Goal: Task Accomplishment & Management: Use online tool/utility

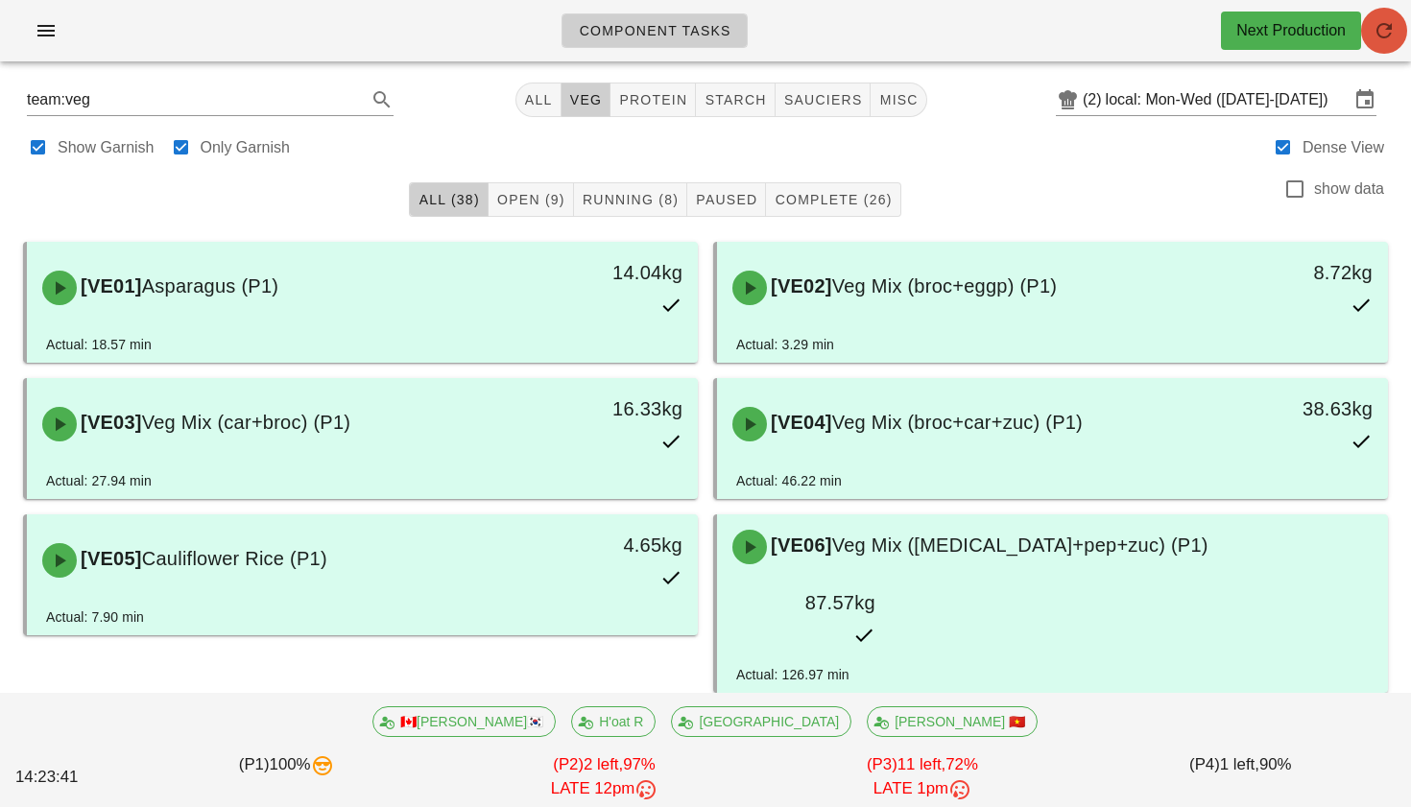
click at [1389, 24] on icon "button" at bounding box center [1384, 30] width 23 height 23
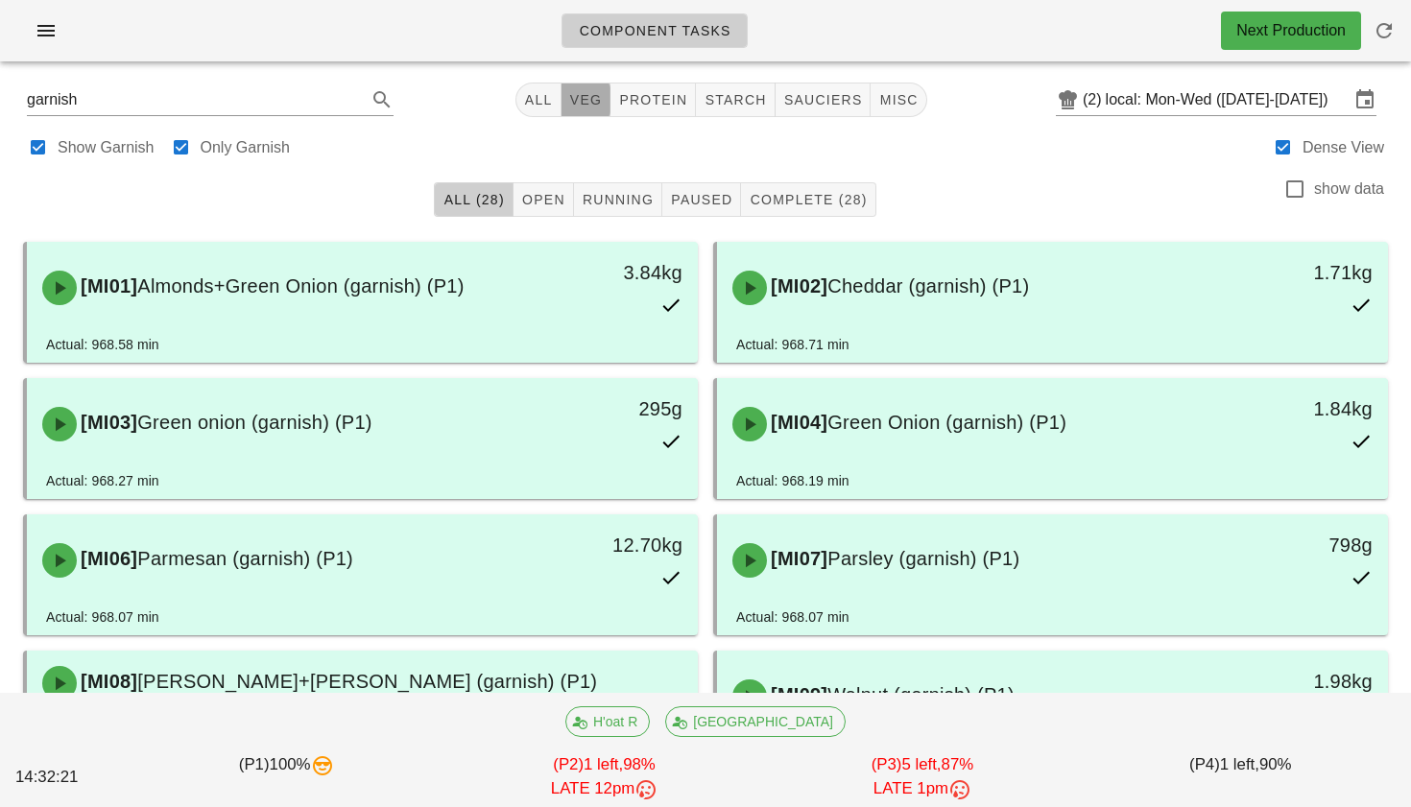
click at [591, 99] on span "veg" at bounding box center [586, 99] width 34 height 15
type input "team:veg"
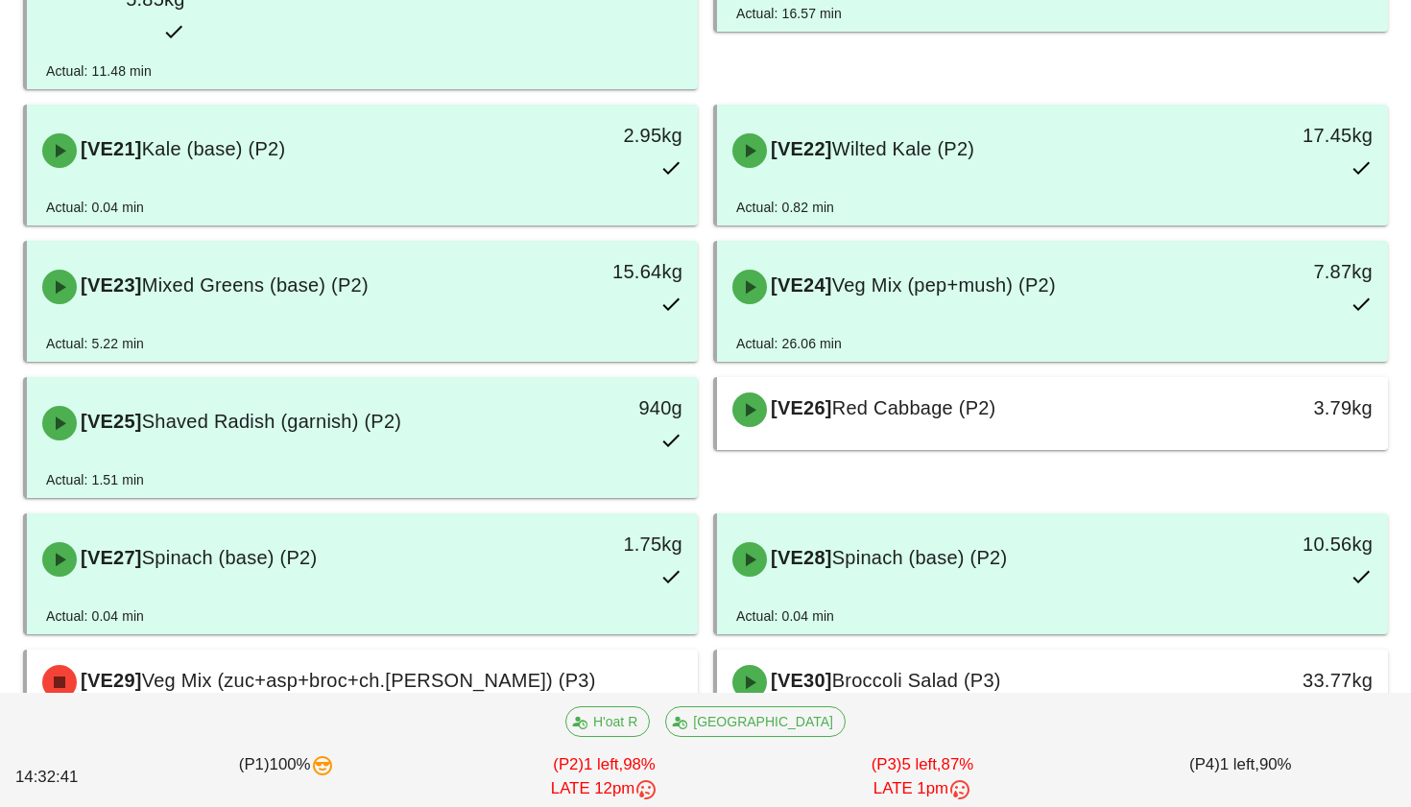
scroll to position [1733, 0]
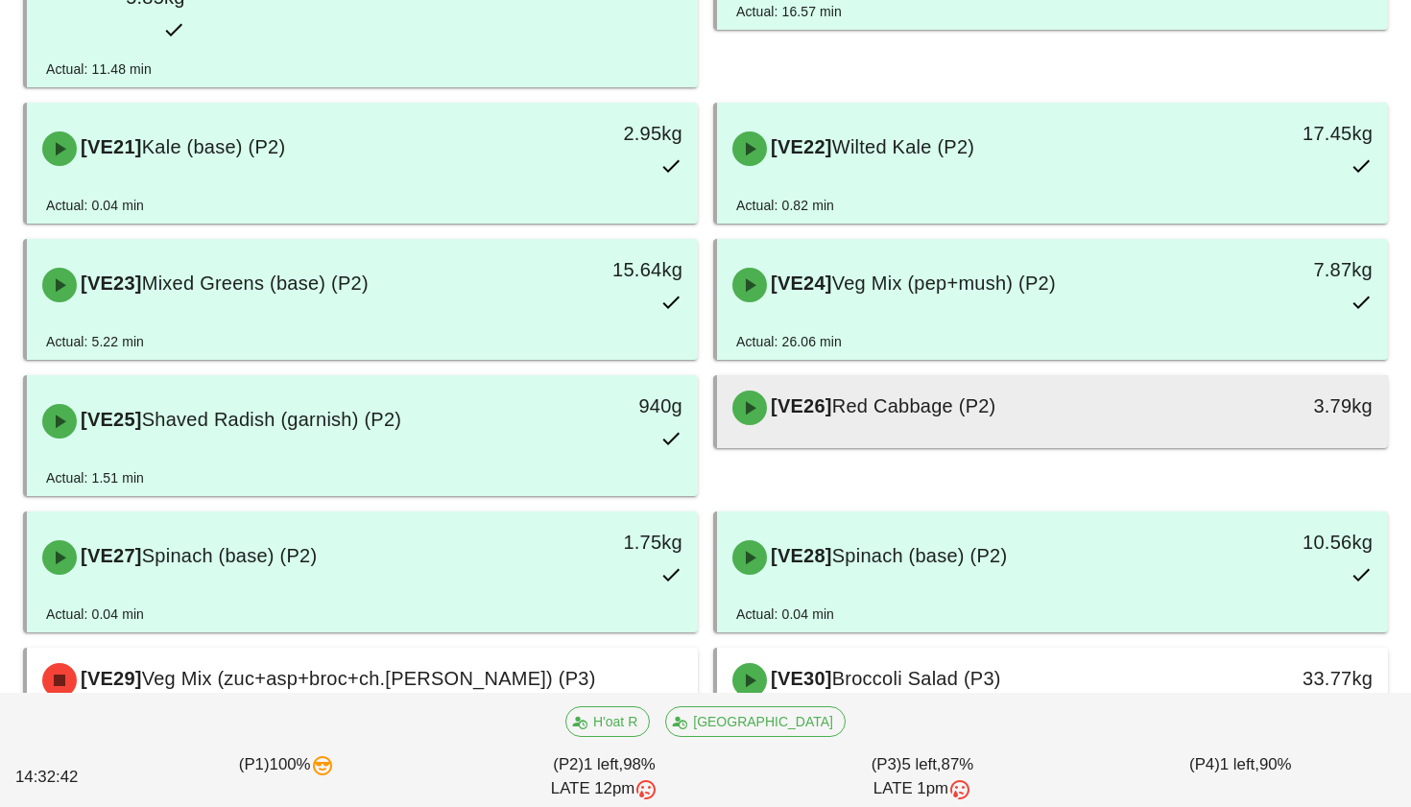
click at [855, 441] on div at bounding box center [1052, 445] width 633 height 8
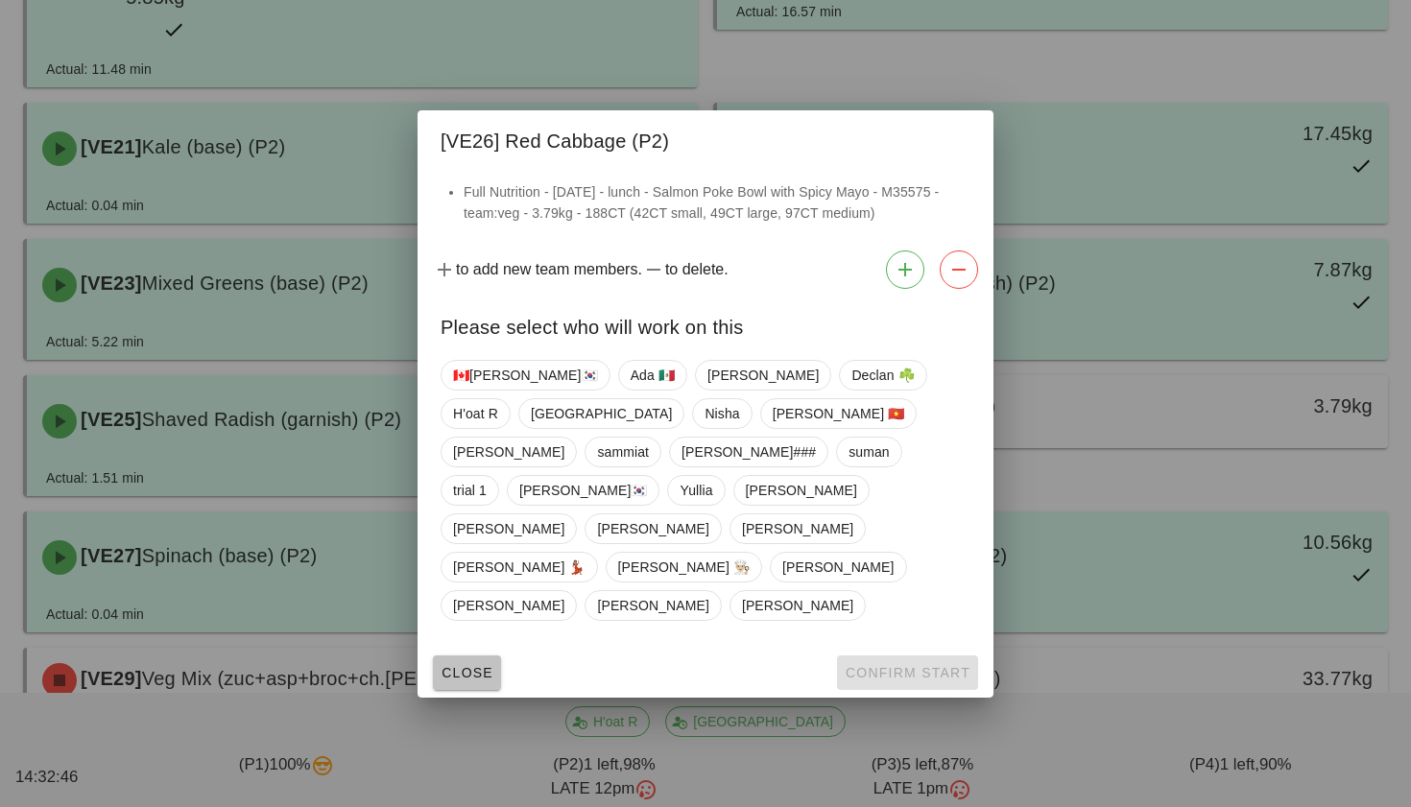
click at [451, 665] on span "Close" at bounding box center [467, 672] width 53 height 15
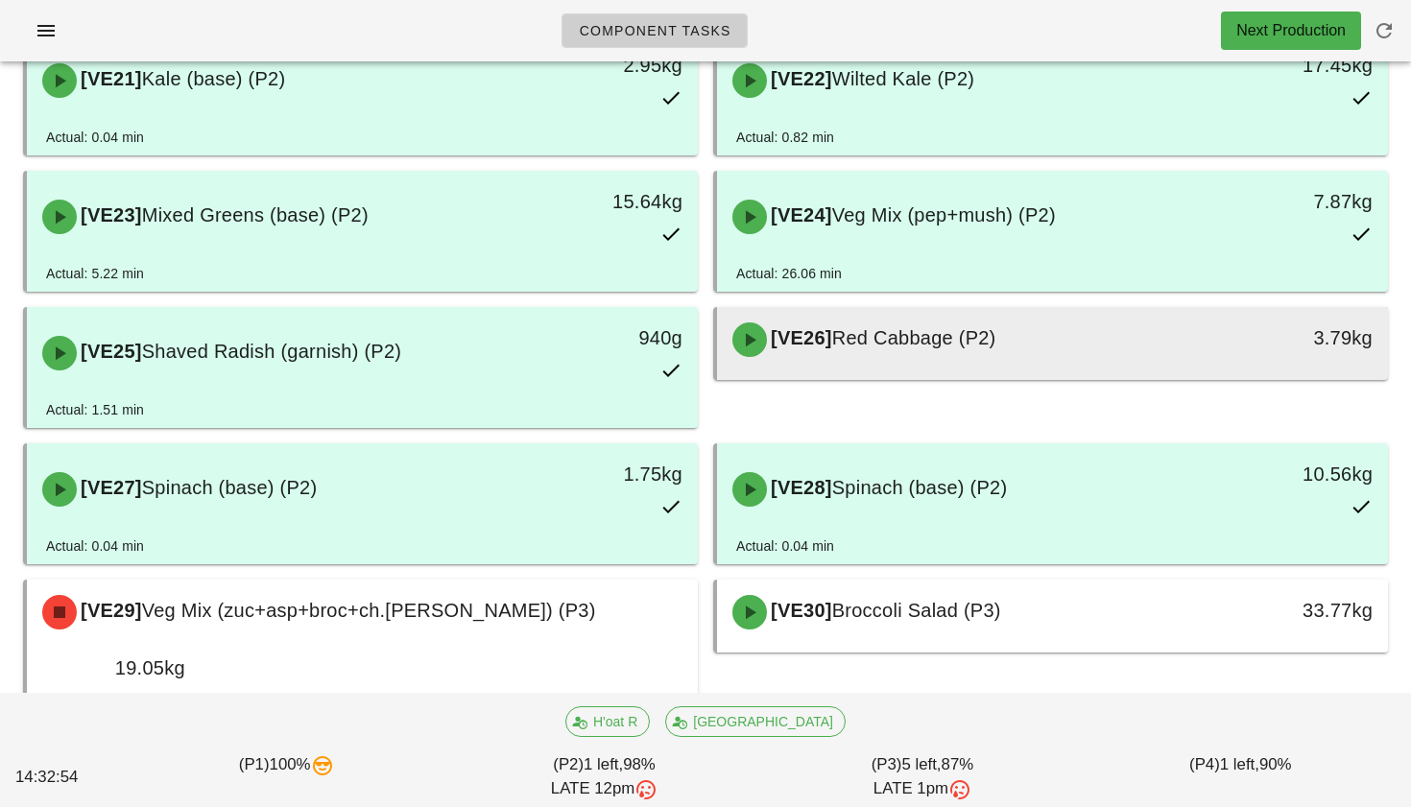
scroll to position [1788, 0]
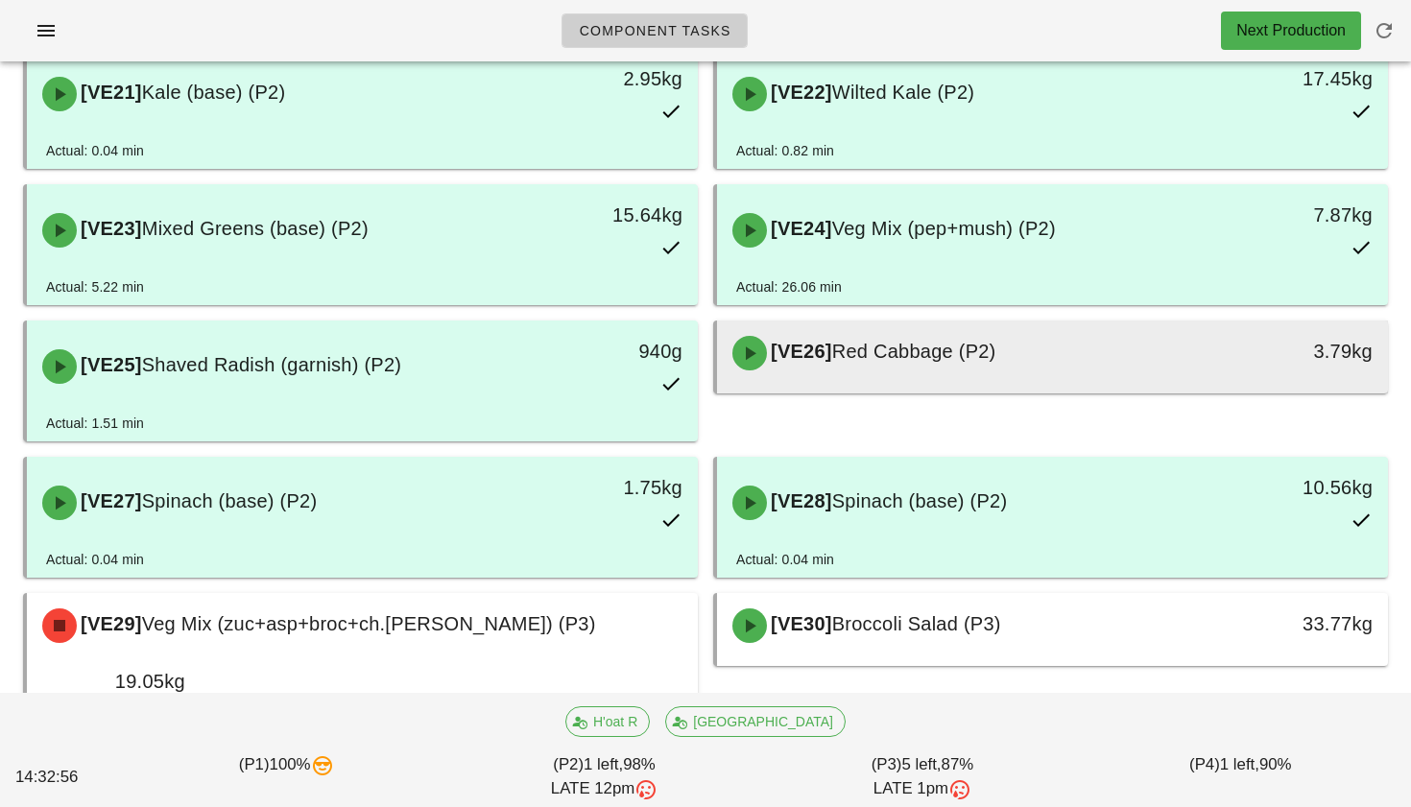
click at [852, 321] on div "[VE26] Red Cabbage (P2) 3.79kg" at bounding box center [1052, 353] width 671 height 65
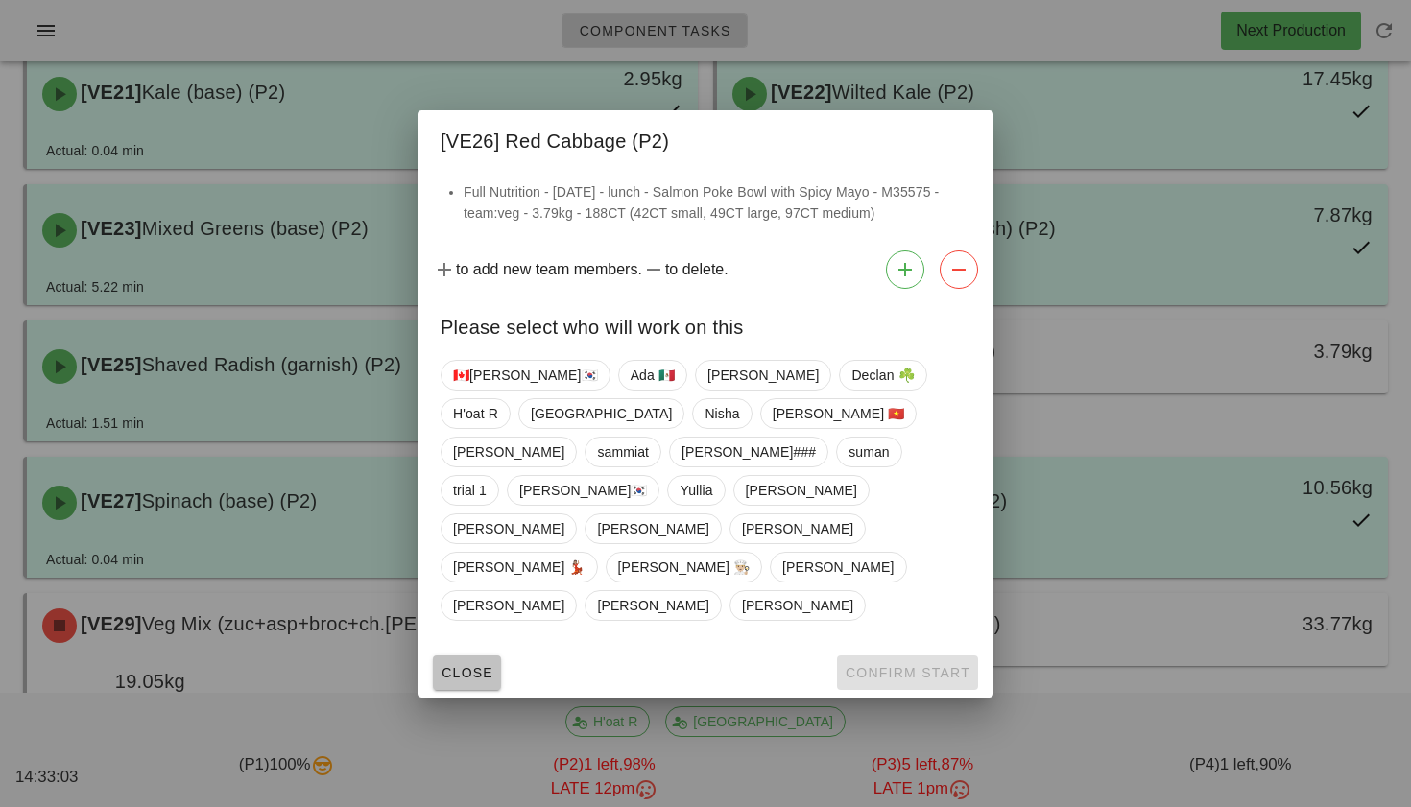
click at [484, 656] on button "Close" at bounding box center [467, 673] width 68 height 35
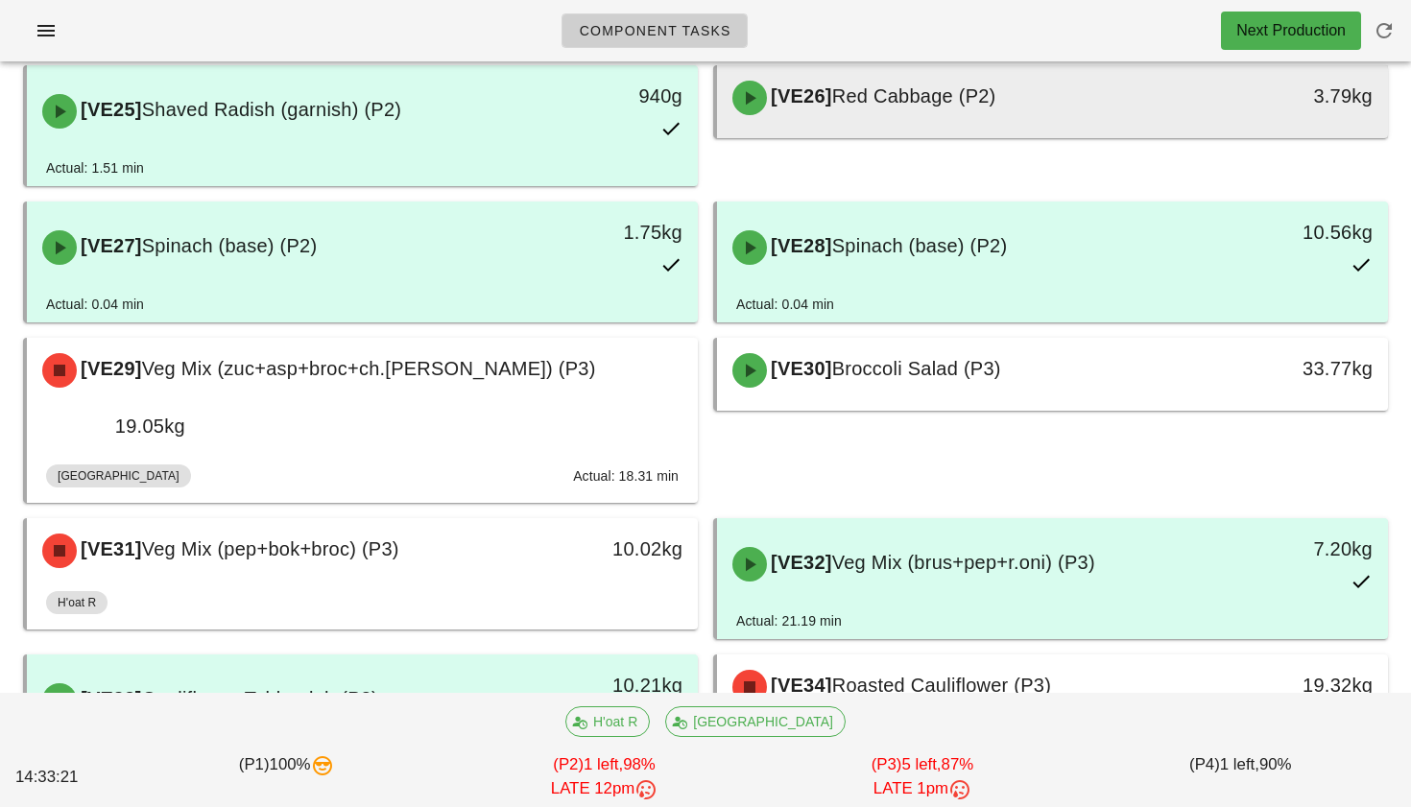
scroll to position [2047, 0]
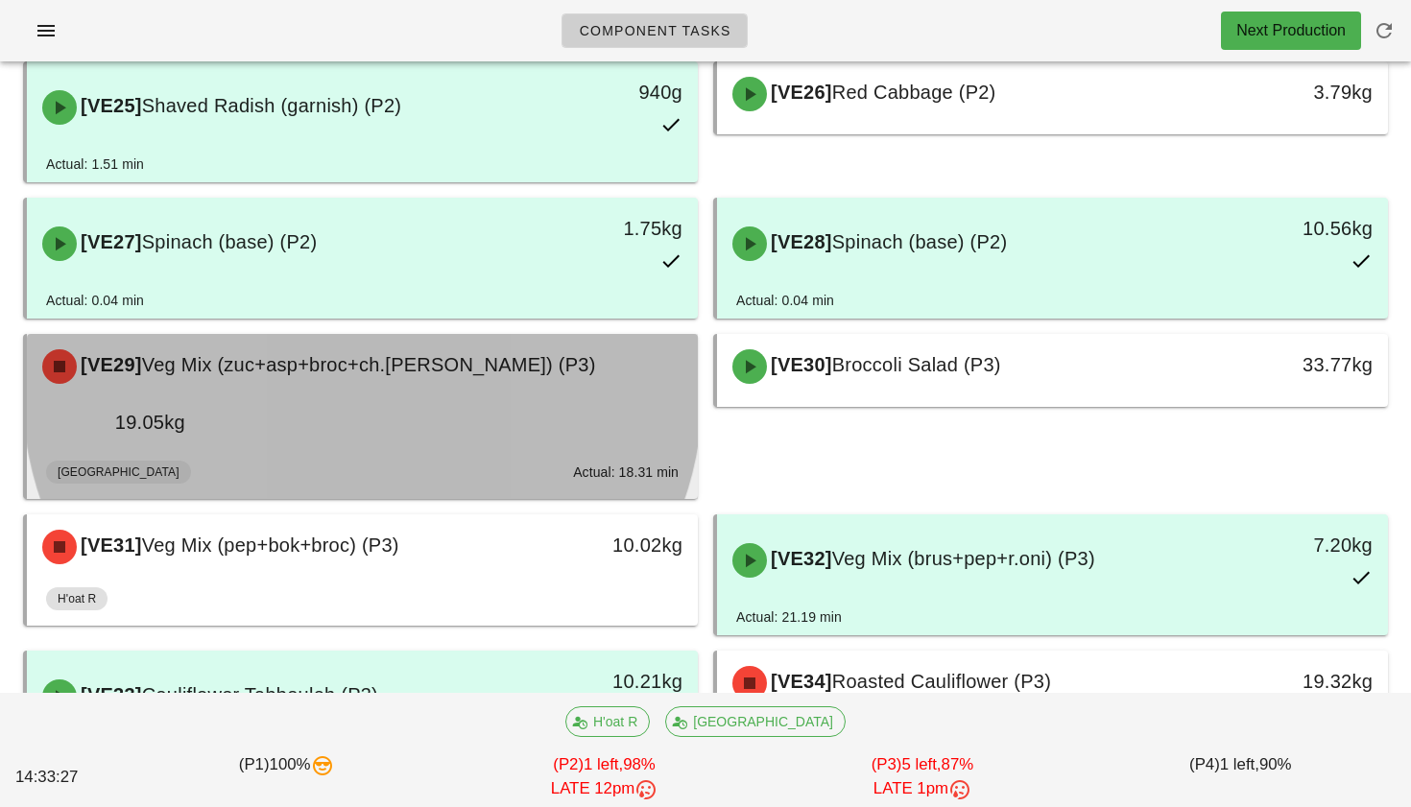
click at [349, 338] on div "[VE29] Veg Mix (zuc+asp+broc+ch.tom) (P3)" at bounding box center [362, 367] width 663 height 58
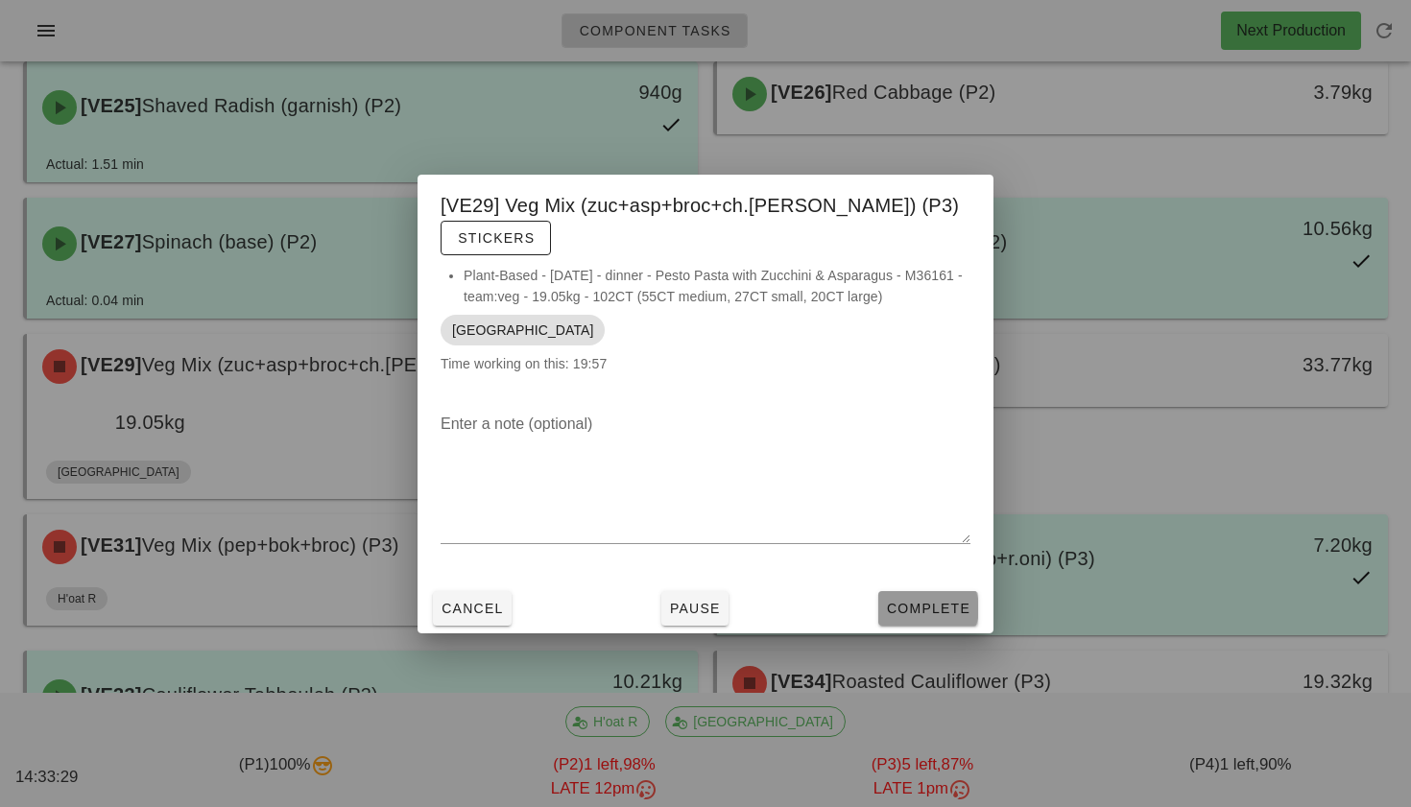
click at [898, 601] on span "Complete" at bounding box center [928, 608] width 84 height 15
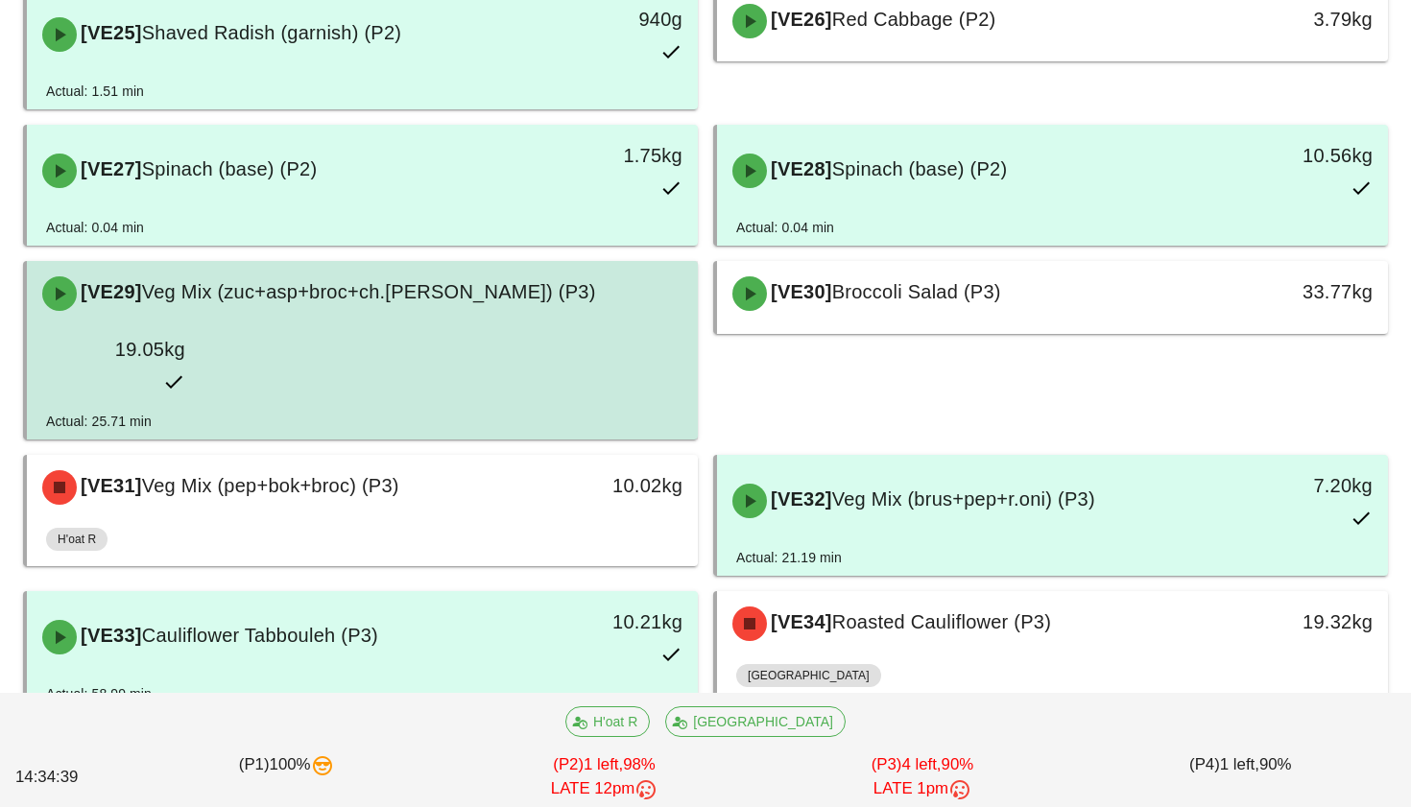
scroll to position [2148, 0]
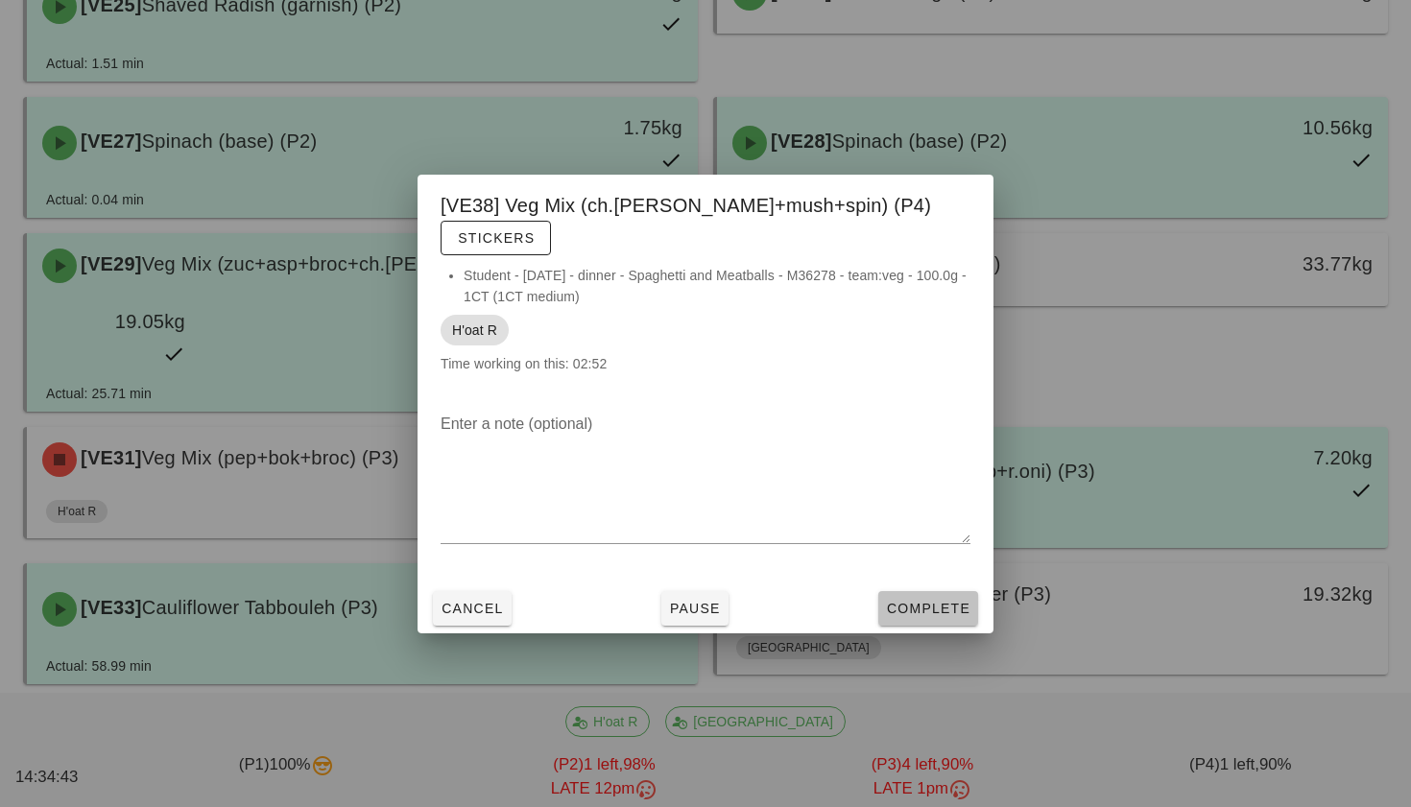
click at [907, 601] on span "Complete" at bounding box center [928, 608] width 84 height 15
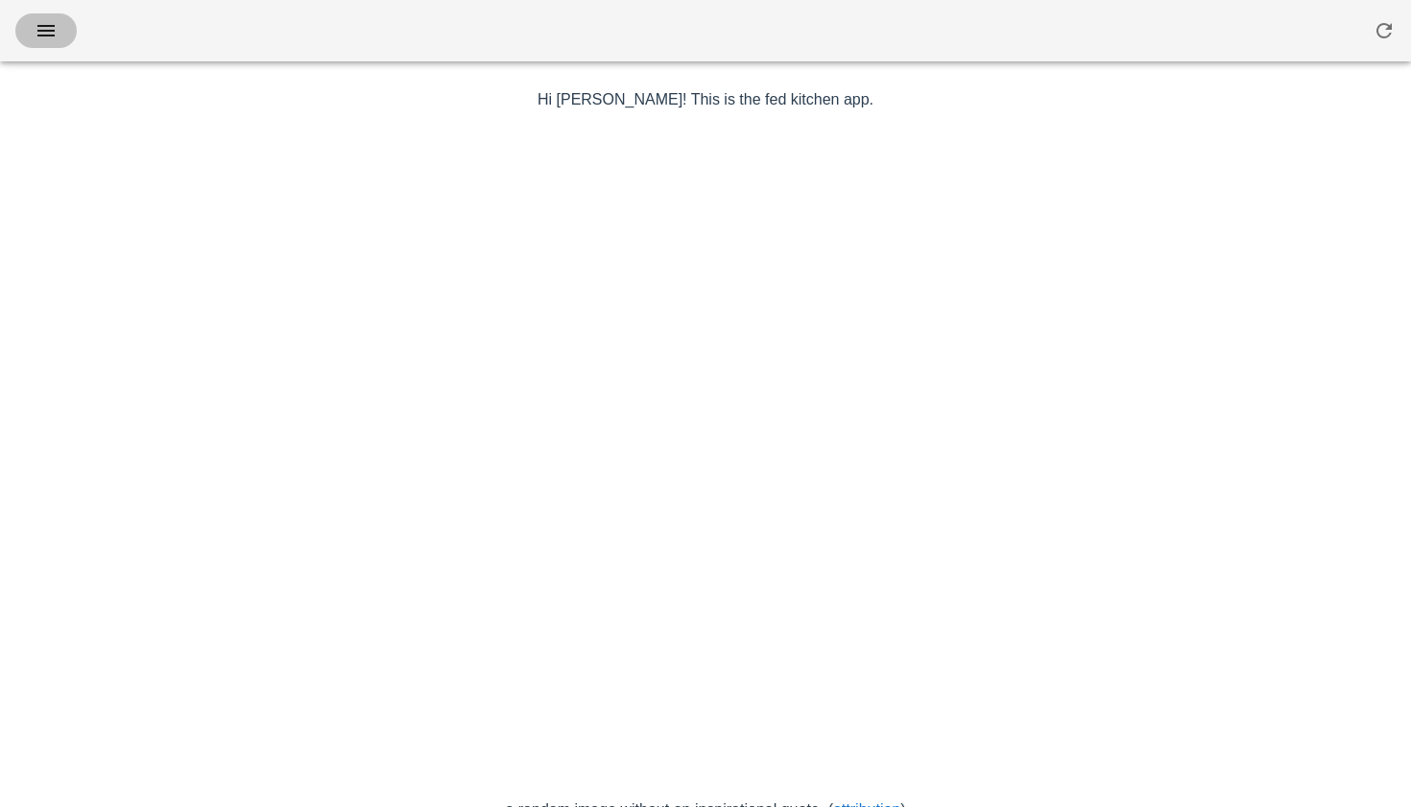
click at [53, 30] on icon "button" at bounding box center [46, 30] width 23 height 23
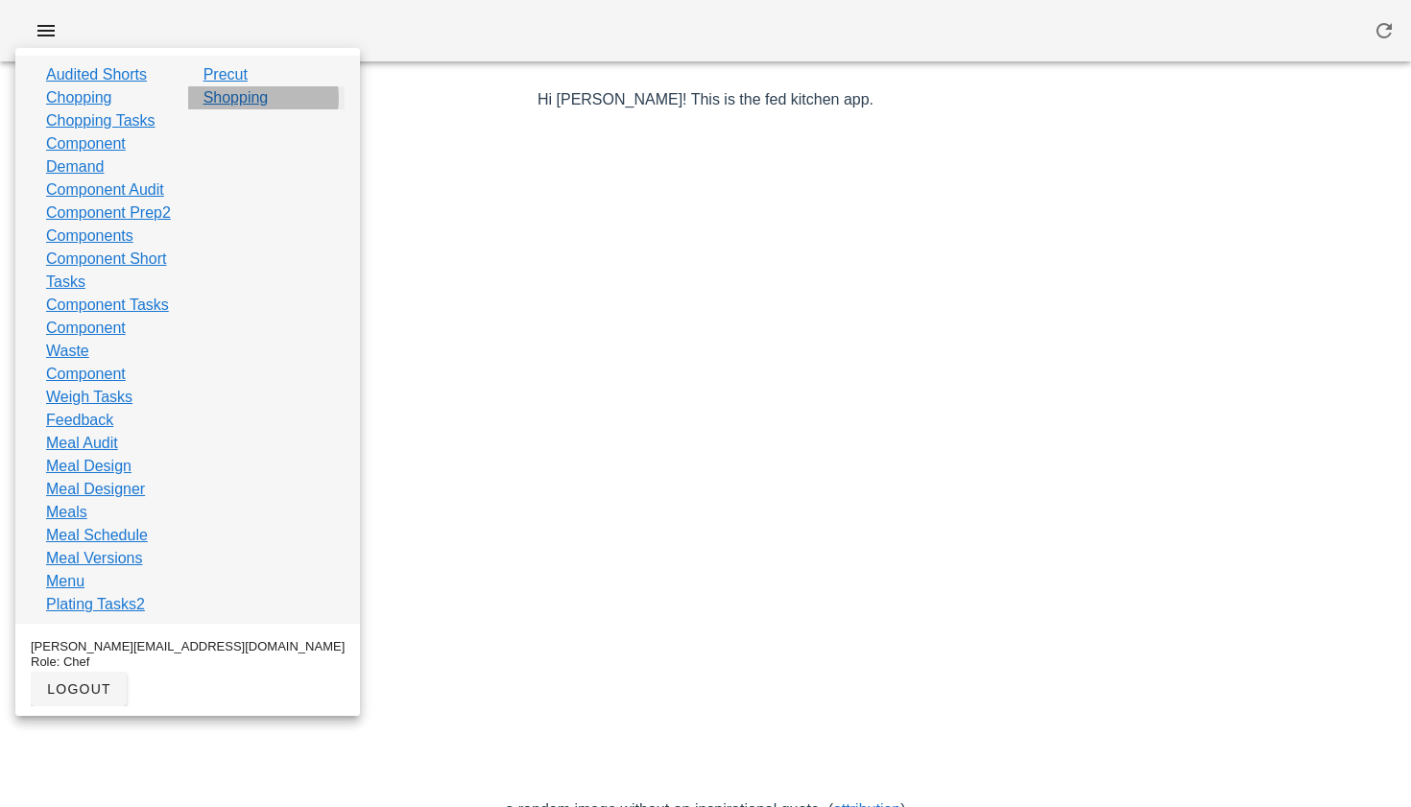
click at [239, 101] on link "Shopping" at bounding box center [236, 97] width 65 height 23
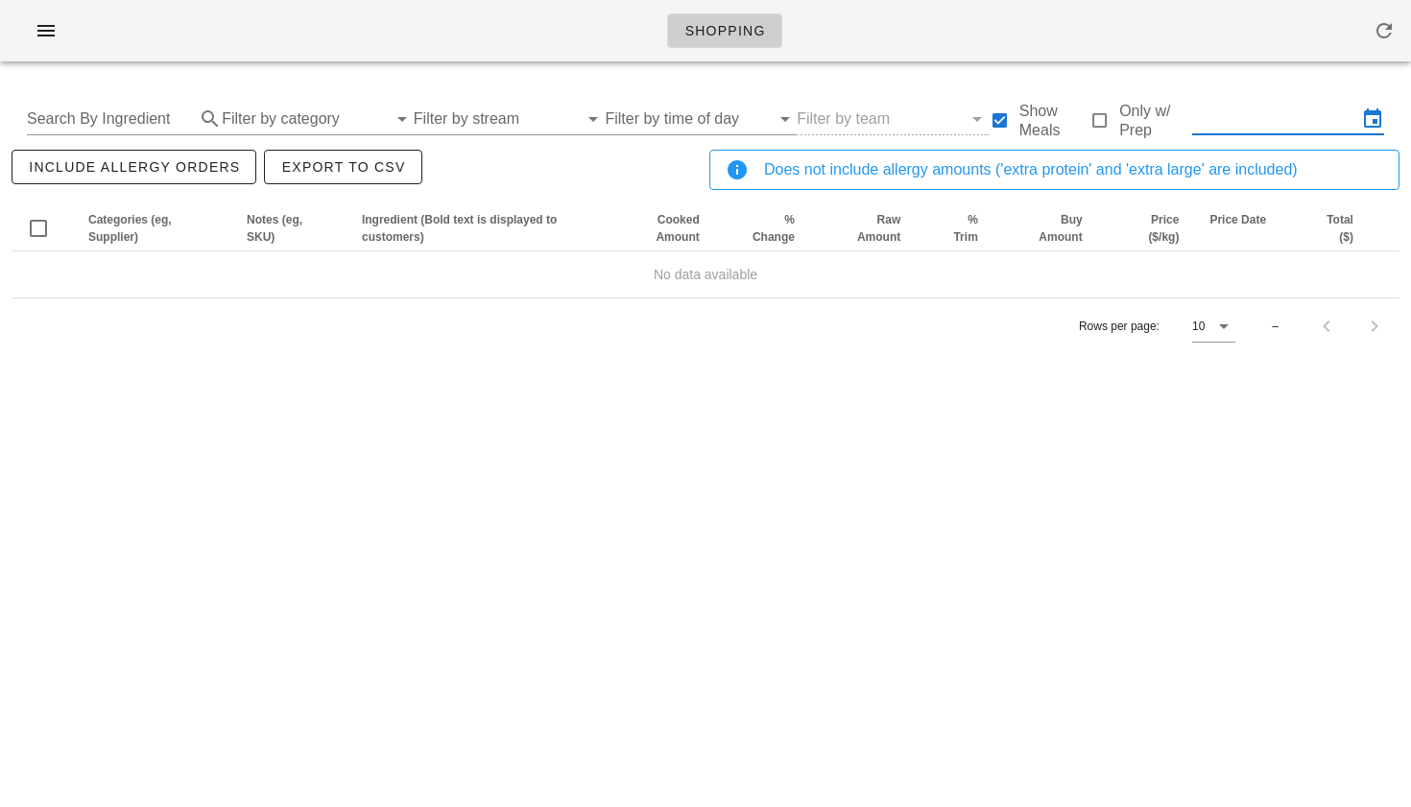
click at [1258, 123] on input "text" at bounding box center [1274, 119] width 165 height 31
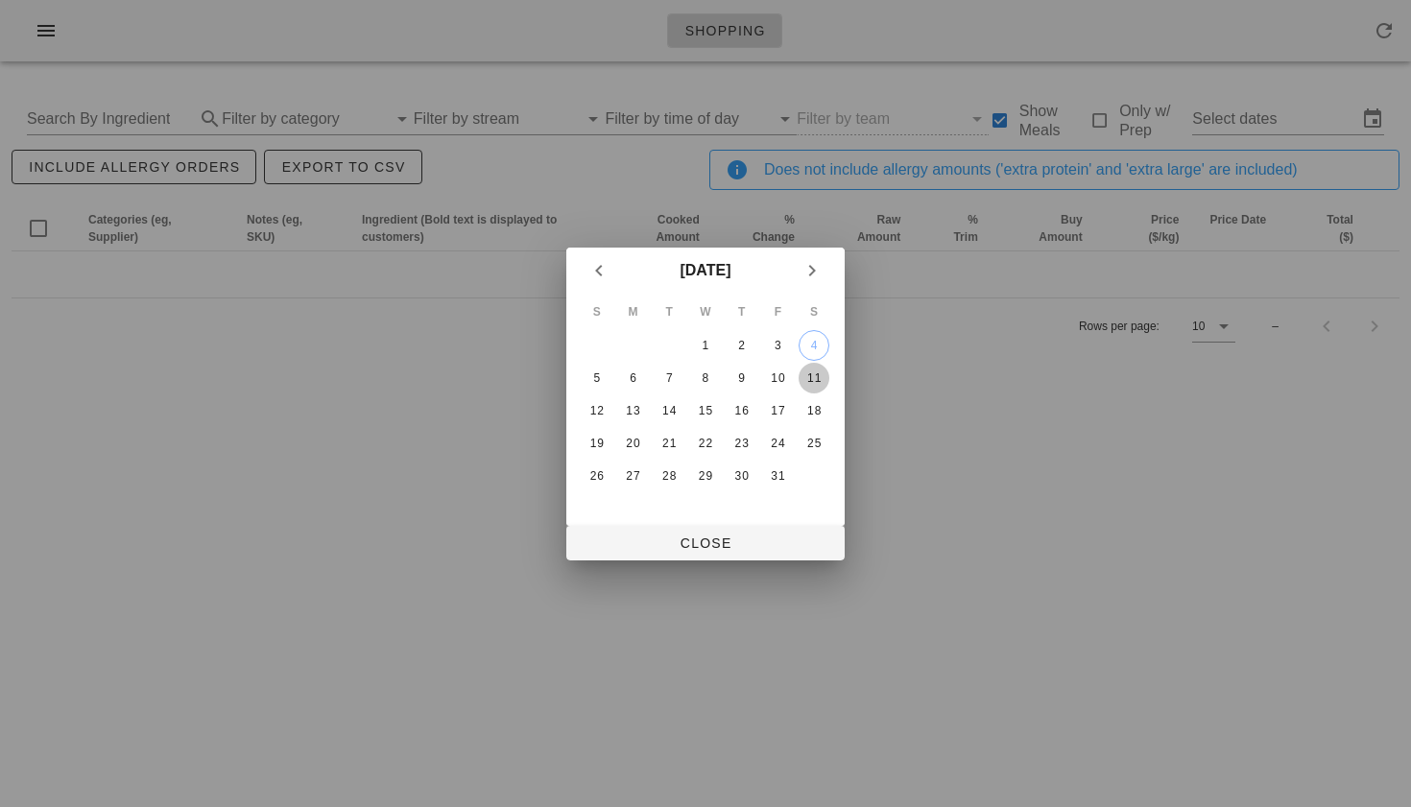
click at [804, 380] on div "11" at bounding box center [814, 378] width 31 height 13
click at [747, 381] on div "9" at bounding box center [742, 378] width 31 height 13
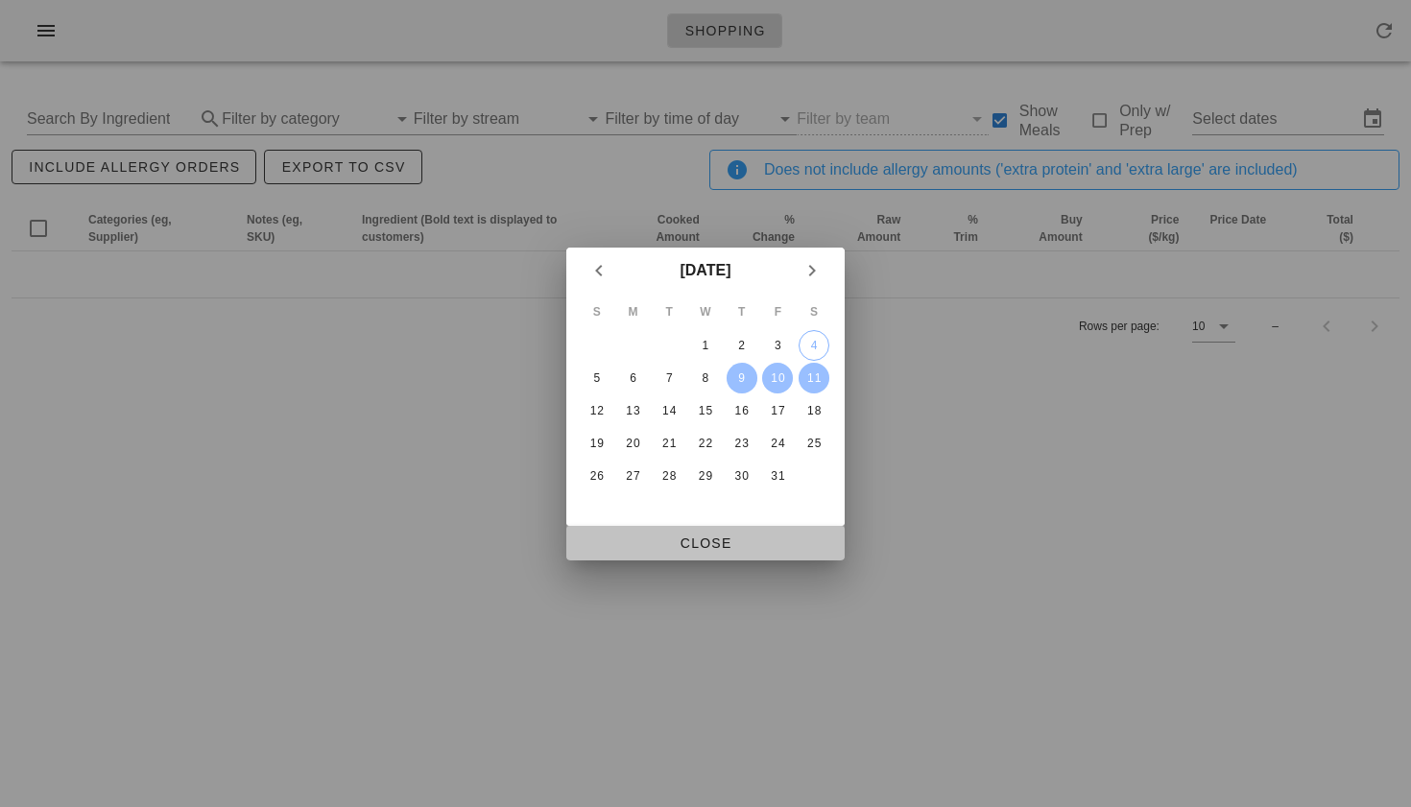
click at [712, 542] on span "Close" at bounding box center [706, 543] width 248 height 15
type input "Thu Oct 9 - Sat Oct 11"
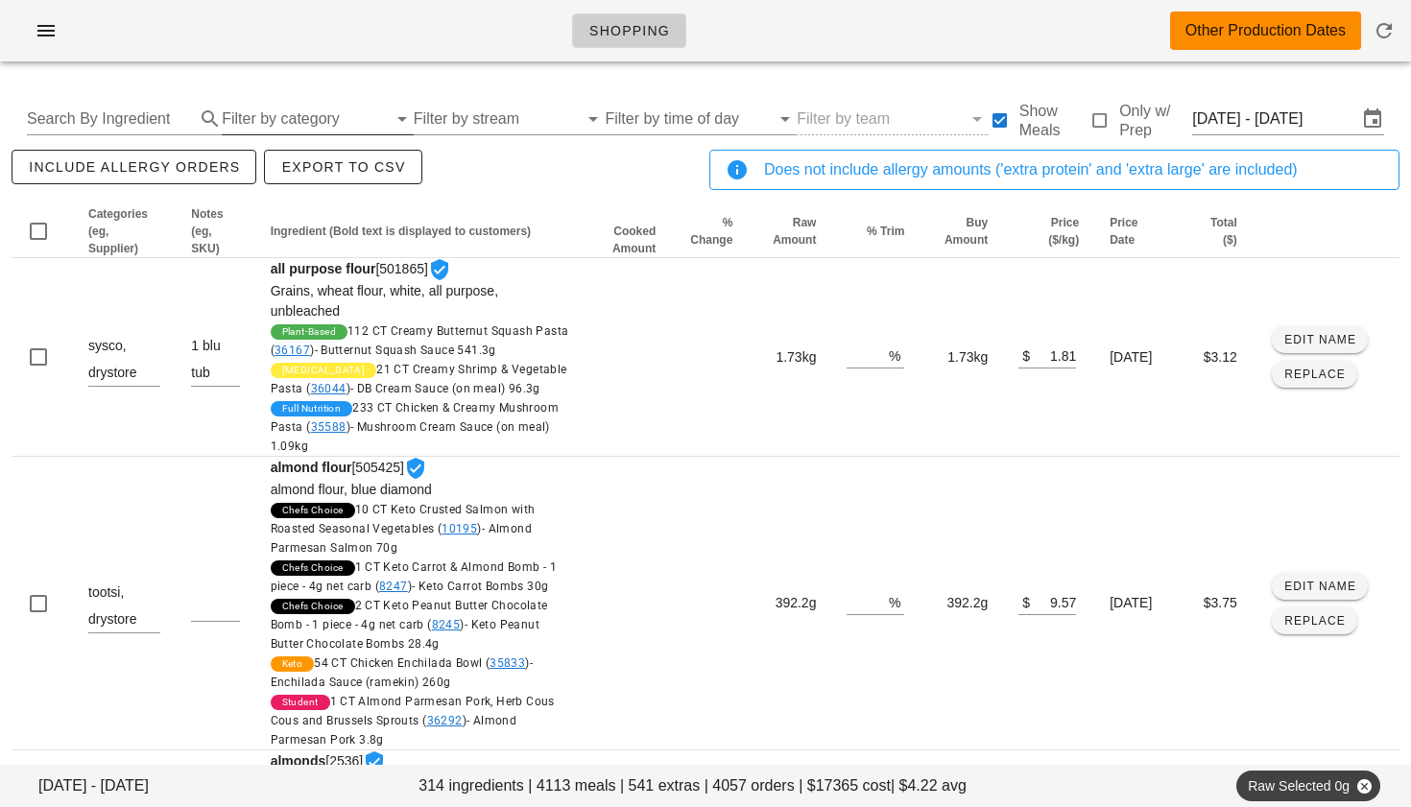
click at [315, 114] on input "Filter by category" at bounding box center [304, 119] width 165 height 31
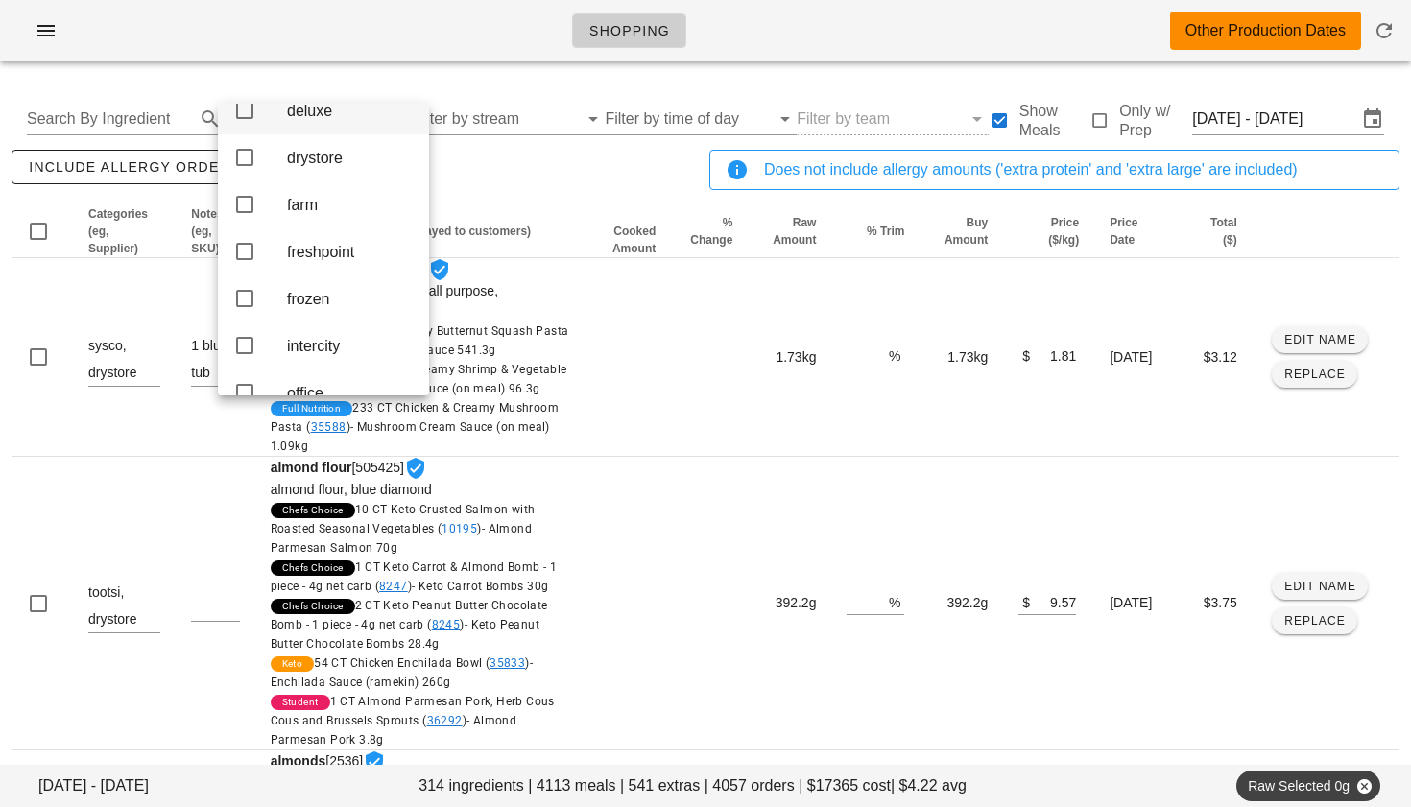
scroll to position [157, 0]
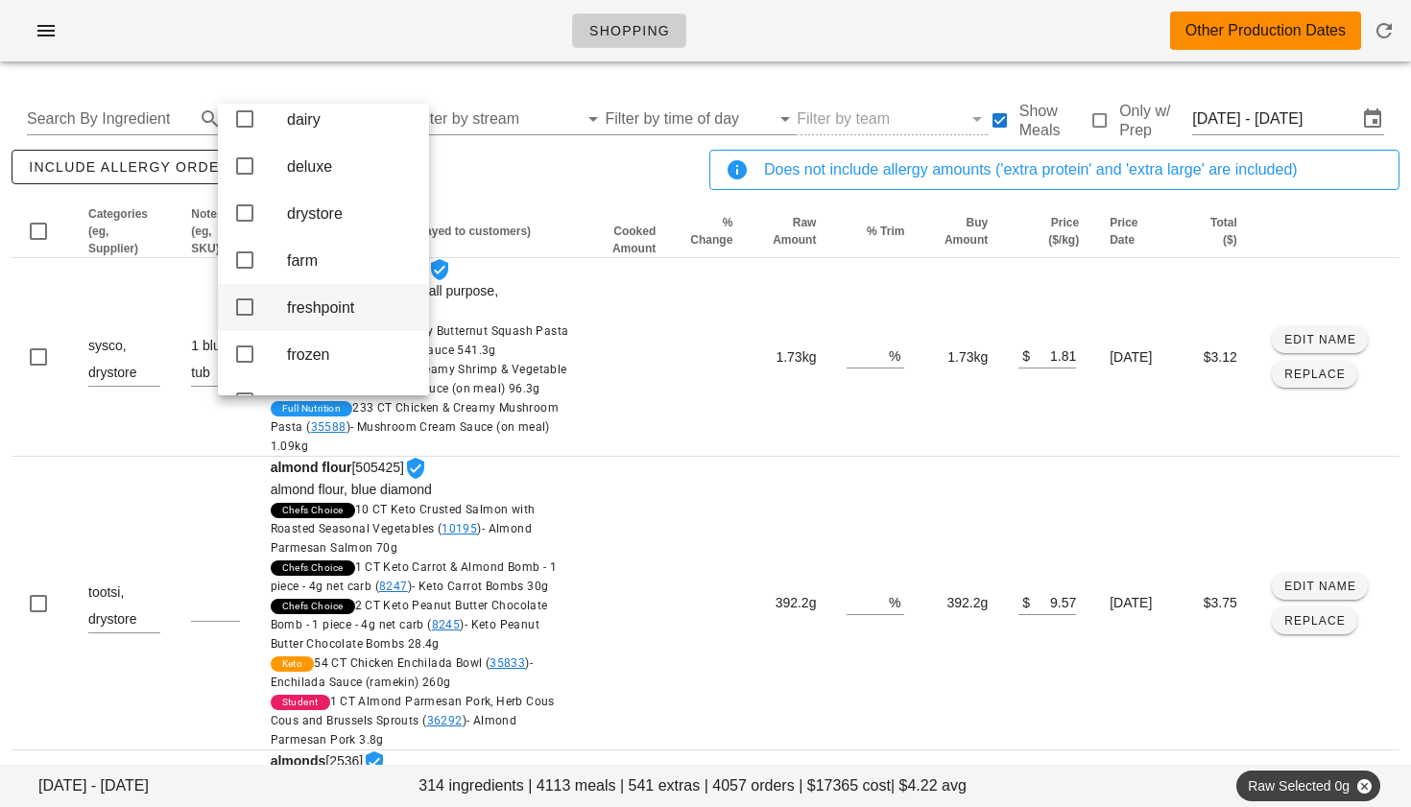
click at [247, 319] on icon at bounding box center [244, 307] width 23 height 23
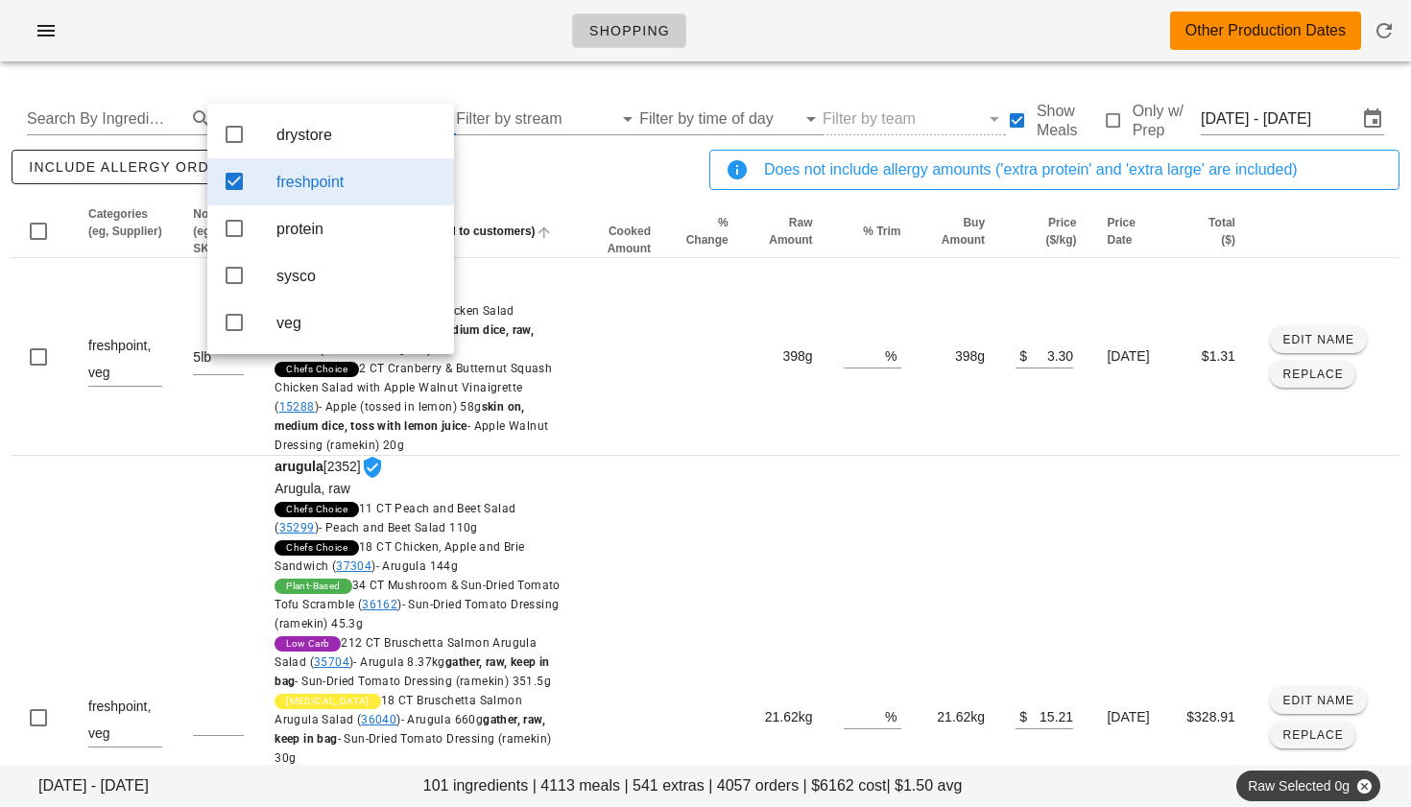
scroll to position [0, 0]
click at [554, 172] on div "include allergy orders Export to CSV" at bounding box center [357, 177] width 698 height 63
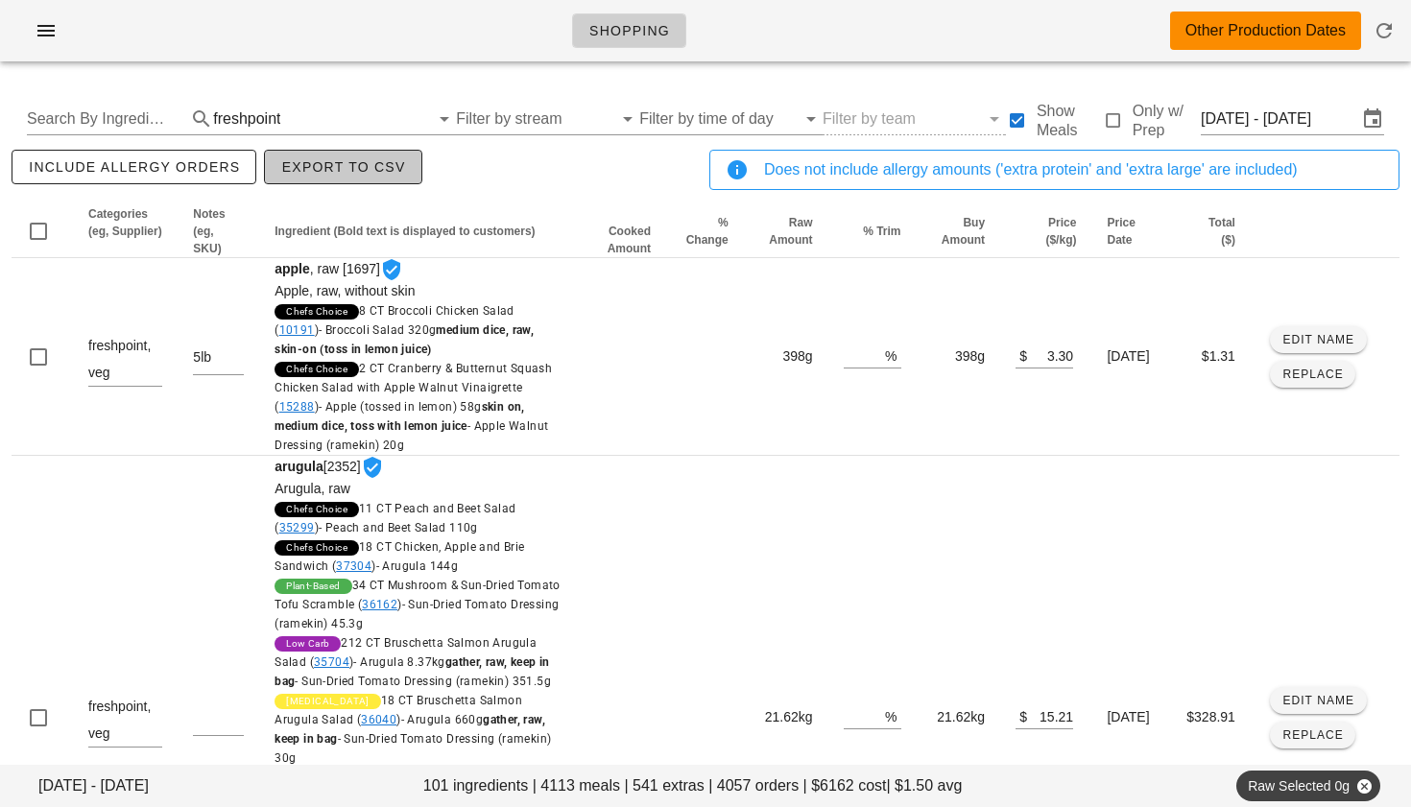
click at [305, 166] on span "Export to CSV" at bounding box center [342, 166] width 125 height 15
